Goal: Information Seeking & Learning: Learn about a topic

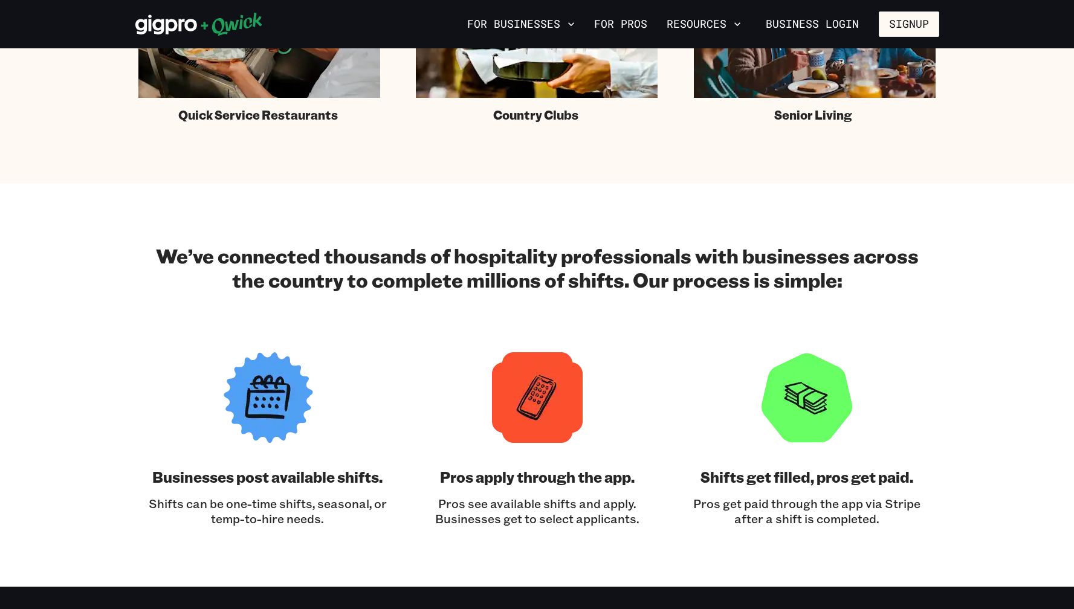
scroll to position [1015, 0]
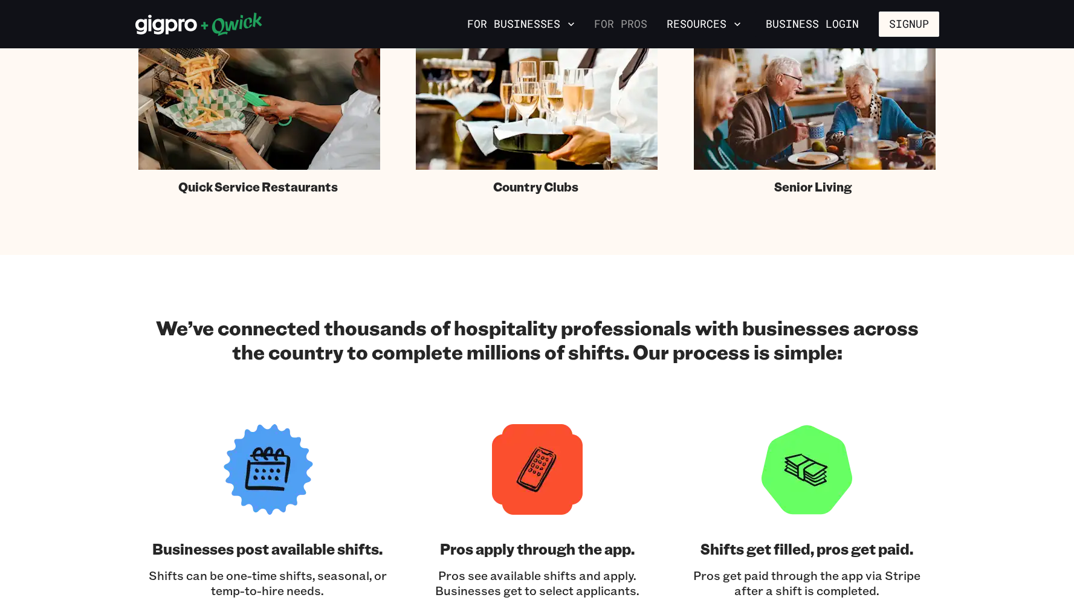
click at [616, 21] on link "For Pros" at bounding box center [620, 24] width 63 height 21
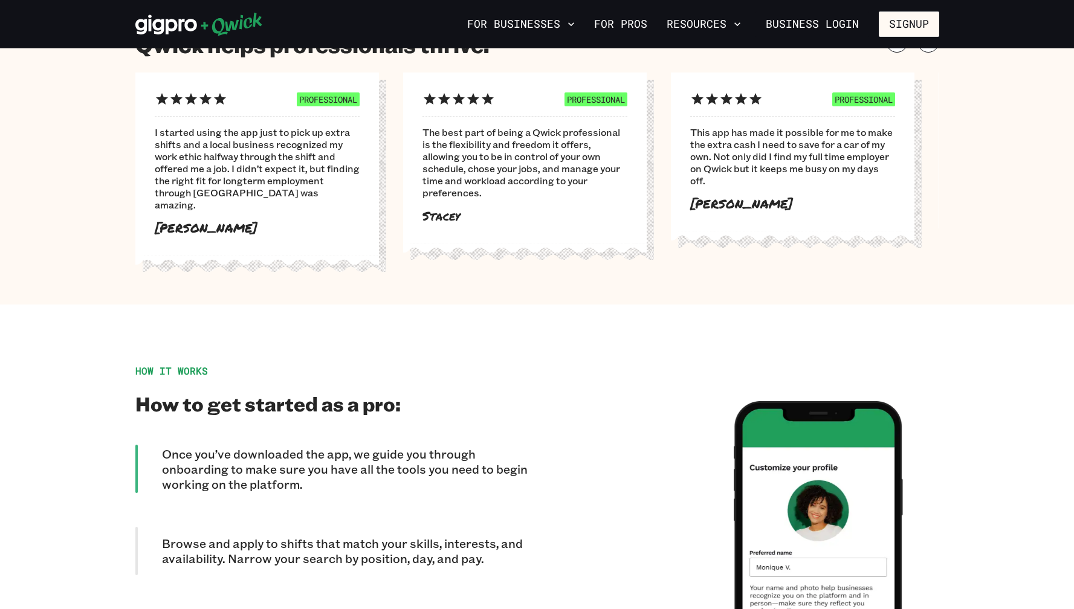
scroll to position [786, 0]
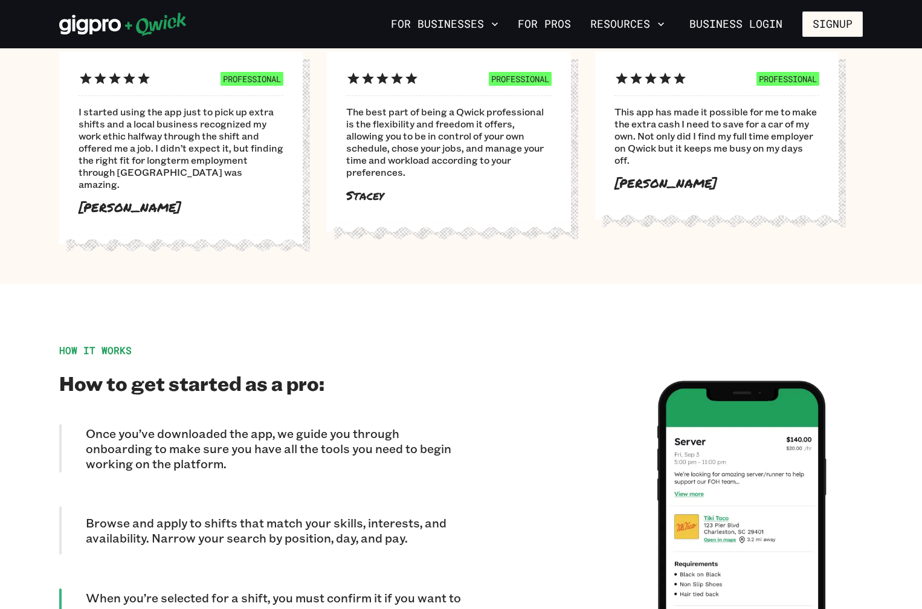
click at [555, 199] on div "PROFESSIONAL The best part of being a Qwick professional is the flexibility and…" at bounding box center [449, 137] width 244 height 170
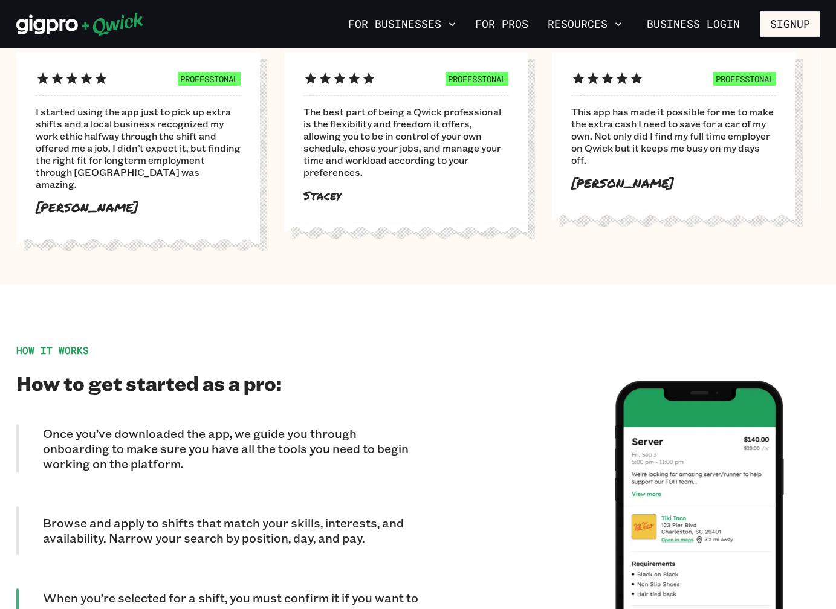
click at [263, 196] on div "PROFESSIONAL I started using the app just to pick up extra shifts and a local b…" at bounding box center [150, 153] width 268 height 202
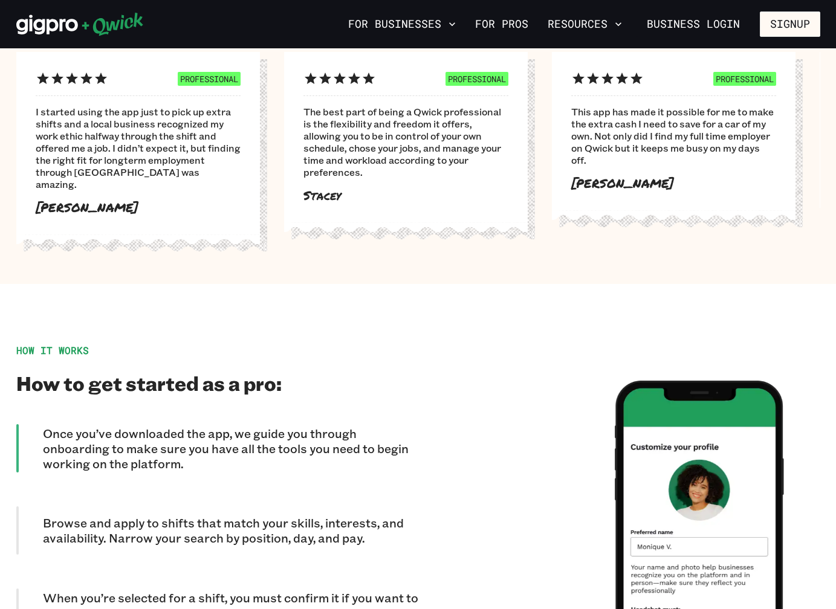
click at [251, 234] on div at bounding box center [138, 239] width 244 height 10
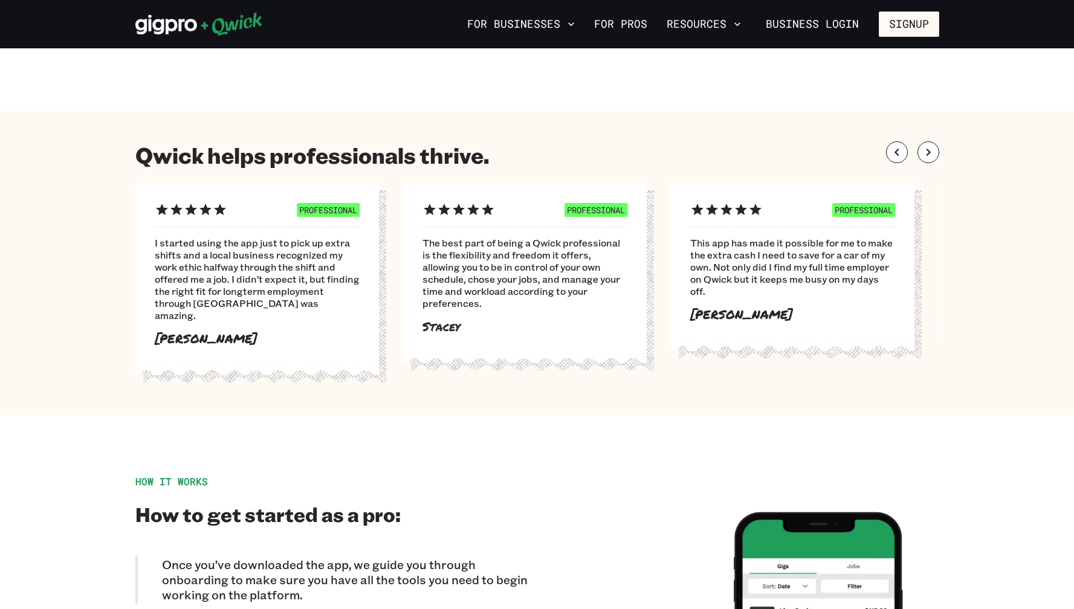
scroll to position [615, 0]
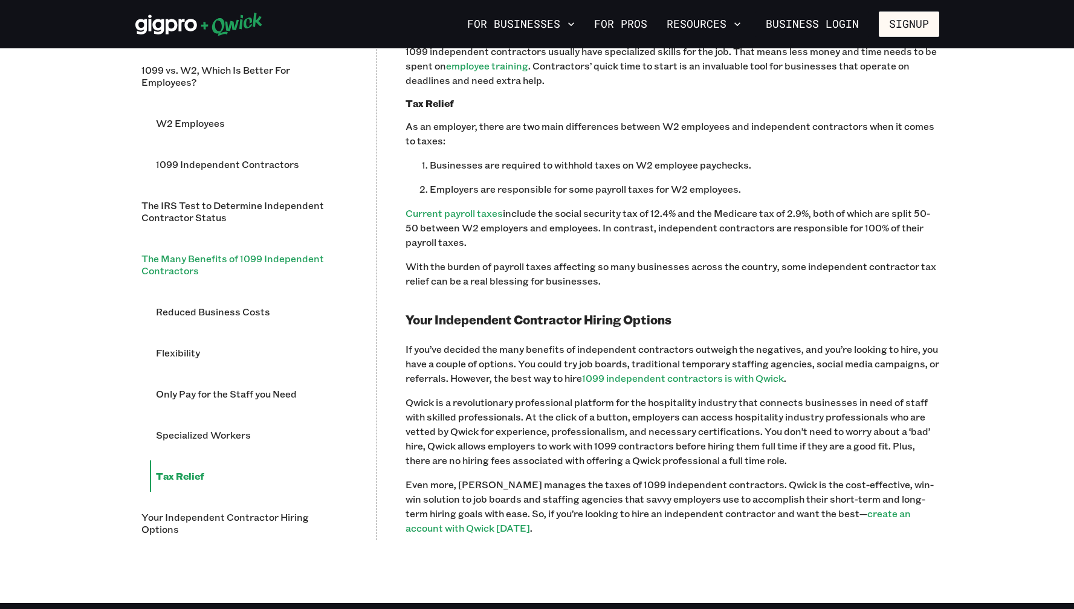
scroll to position [2224, 0]
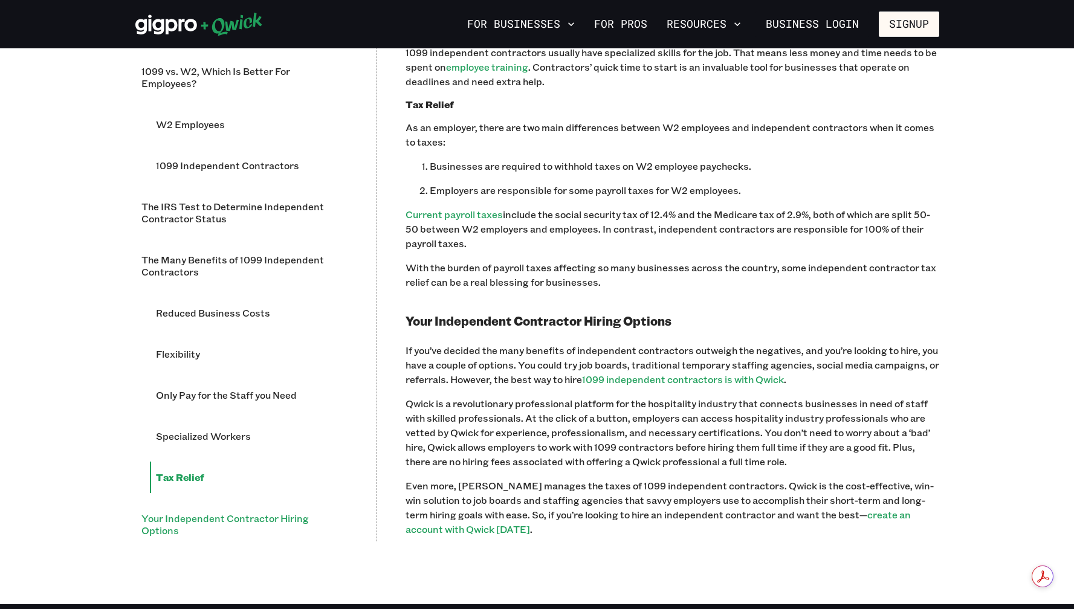
click at [190, 503] on li "Your Independent Contractor Hiring Options" at bounding box center [240, 525] width 211 height 44
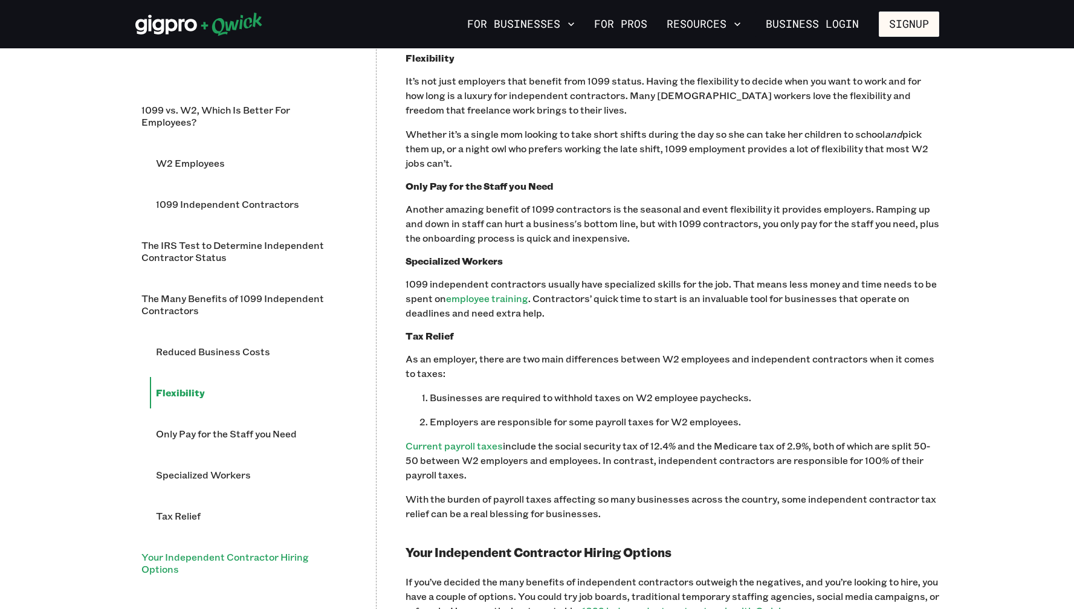
scroll to position [1925, 0]
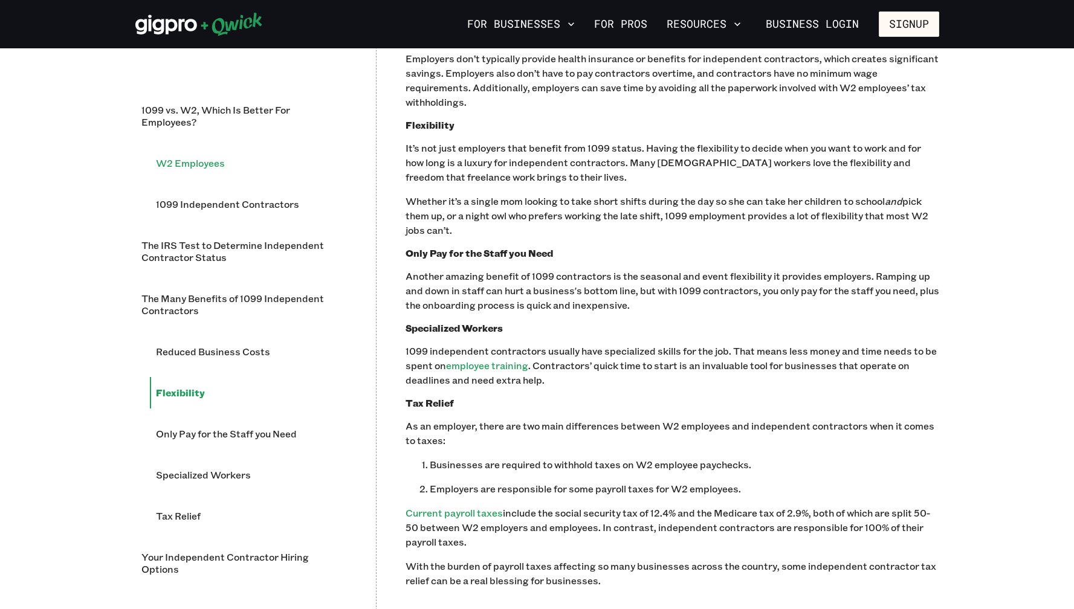
click at [216, 166] on li "W2 Employees" at bounding box center [248, 162] width 197 height 31
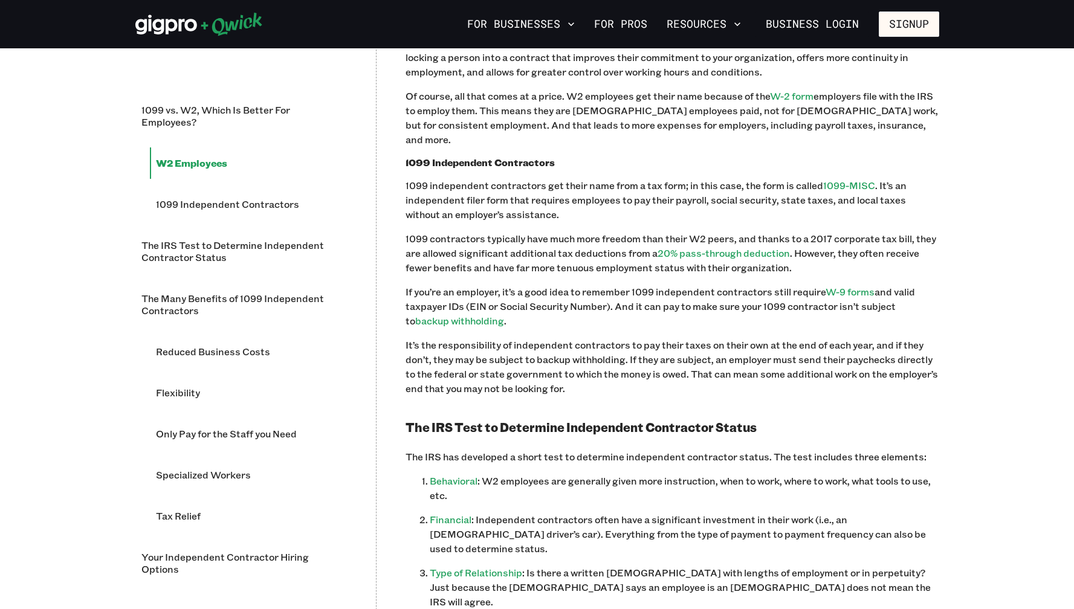
scroll to position [1090, 0]
